Goal: Information Seeking & Learning: Learn about a topic

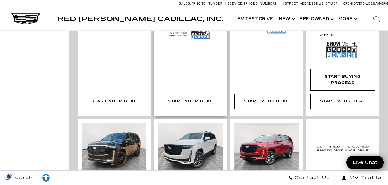
scroll to position [519, 0]
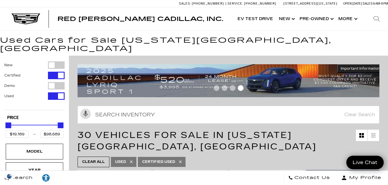
click at [265, 71] on img at bounding box center [231, 80] width 306 height 33
click at [270, 84] on div at bounding box center [229, 89] width 302 height 10
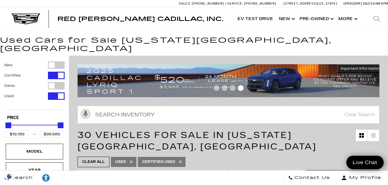
click at [300, 84] on div at bounding box center [229, 89] width 302 height 10
